Goal: Task Accomplishment & Management: Use online tool/utility

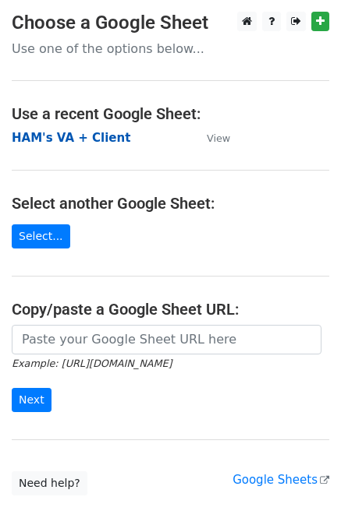
click at [62, 135] on strong "HAM's VA + Client" at bounding box center [71, 138] width 119 height 14
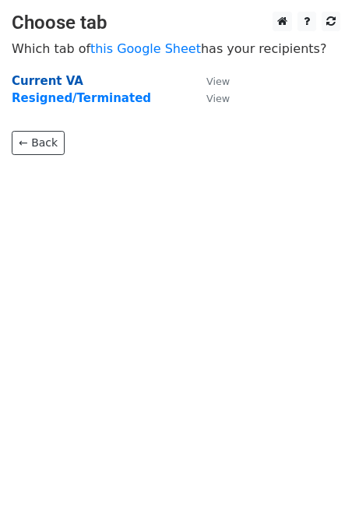
click at [36, 78] on strong "Current VA" at bounding box center [48, 81] width 72 height 14
